Goal: Check status: Check status

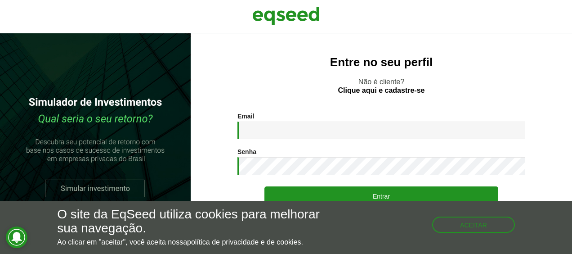
click at [282, 133] on input "Email *" at bounding box center [382, 131] width 288 height 18
type input "**********"
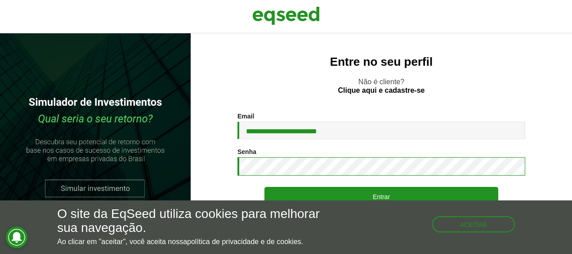
click at [265, 187] on button "Entrar" at bounding box center [382, 196] width 234 height 19
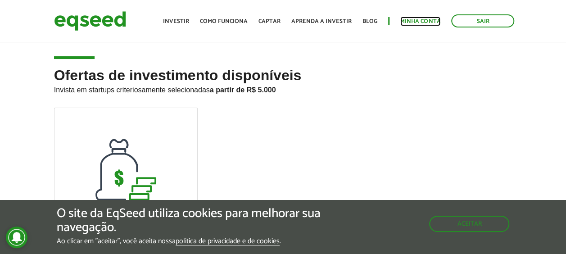
click at [413, 22] on link "Minha conta" at bounding box center [420, 21] width 40 height 6
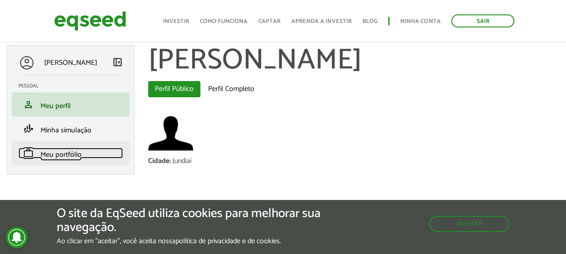
click at [54, 150] on span "Meu portfólio" at bounding box center [61, 155] width 41 height 12
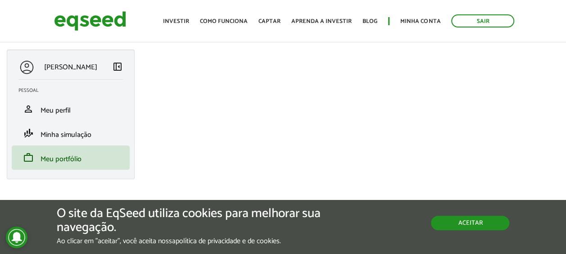
click at [465, 221] on button "Aceitar" at bounding box center [470, 223] width 78 height 14
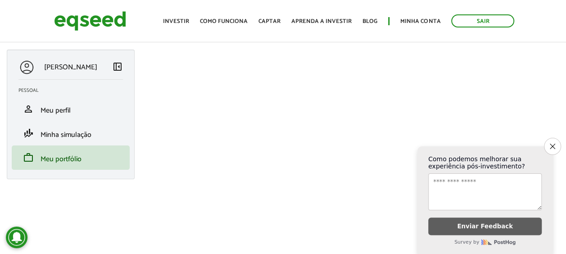
scroll to position [32, 0]
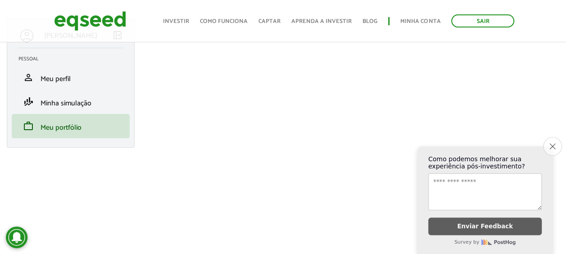
click at [549, 143] on icon "Close survey" at bounding box center [552, 146] width 6 height 6
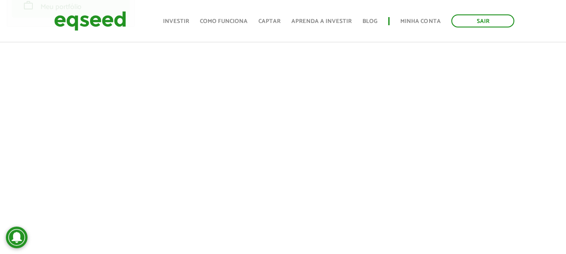
scroll to position [212, 0]
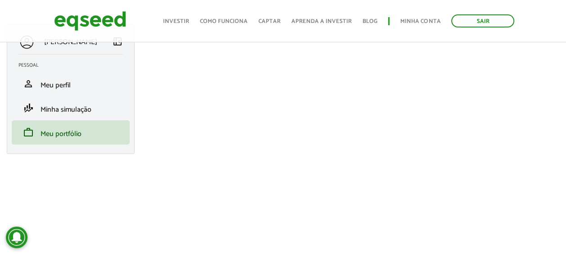
scroll to position [24, 0]
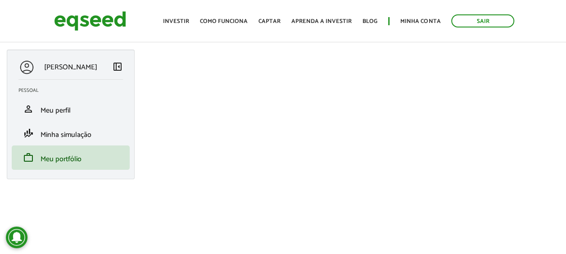
scroll to position [66, 0]
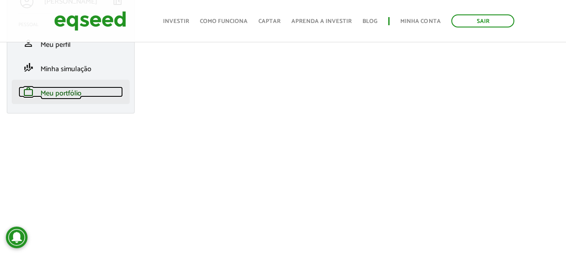
click at [75, 96] on span "Meu portfólio" at bounding box center [61, 93] width 41 height 12
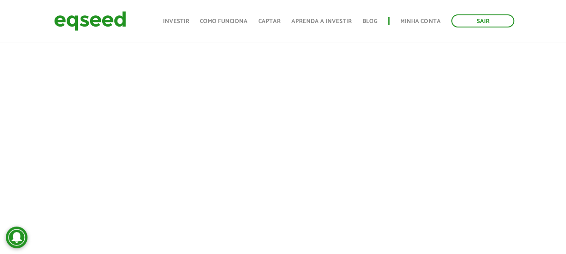
scroll to position [239, 0]
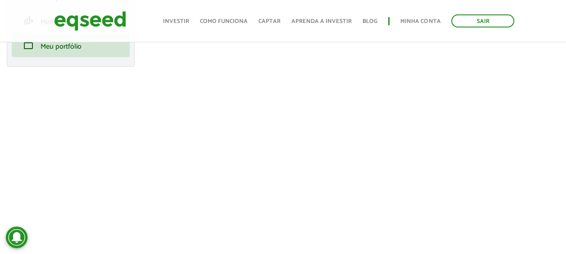
scroll to position [112, 0]
